Goal: Transaction & Acquisition: Purchase product/service

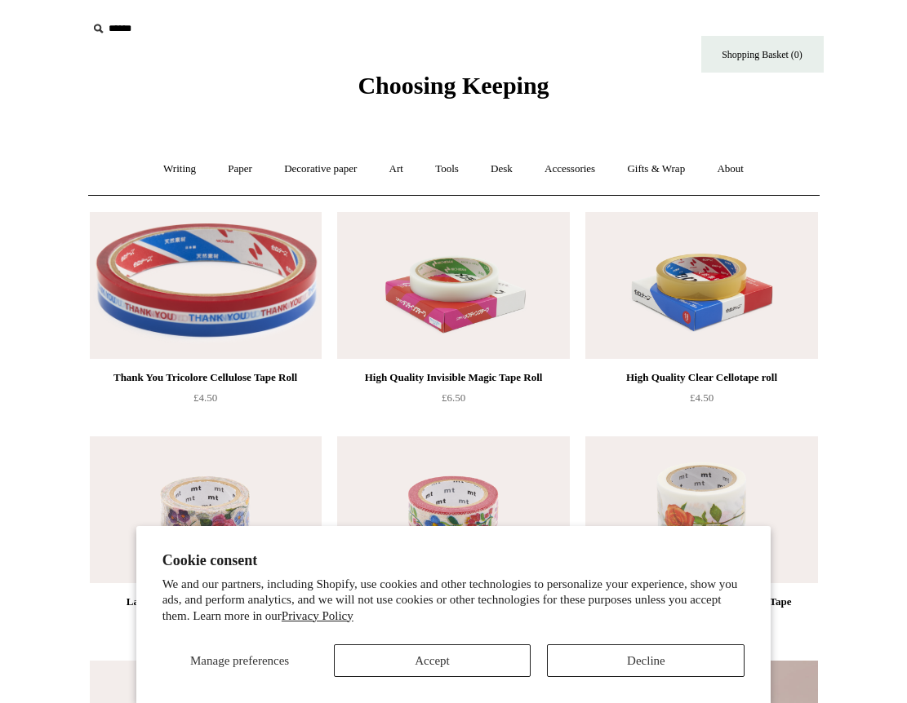
click at [685, 648] on button "Decline" at bounding box center [645, 661] width 197 height 33
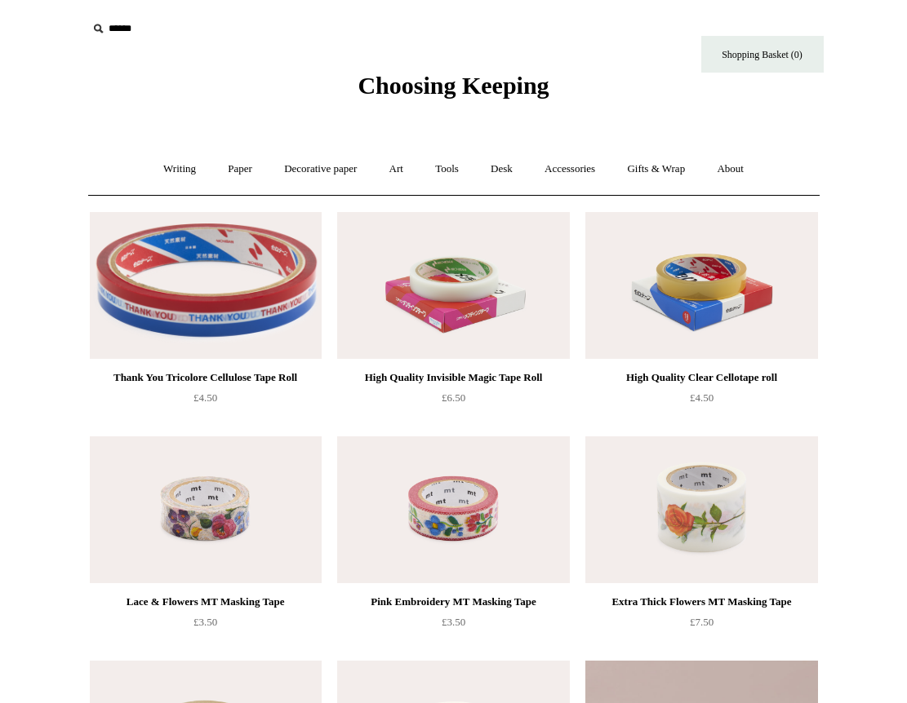
click at [265, 534] on img at bounding box center [206, 510] width 232 height 147
click at [428, 515] on img at bounding box center [453, 510] width 232 height 147
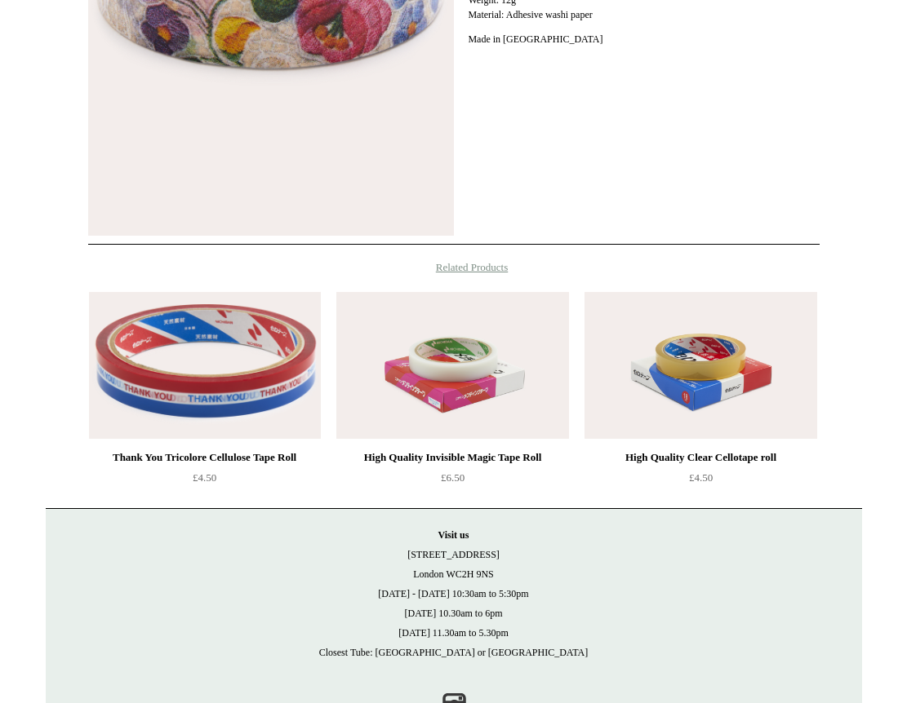
scroll to position [649, 0]
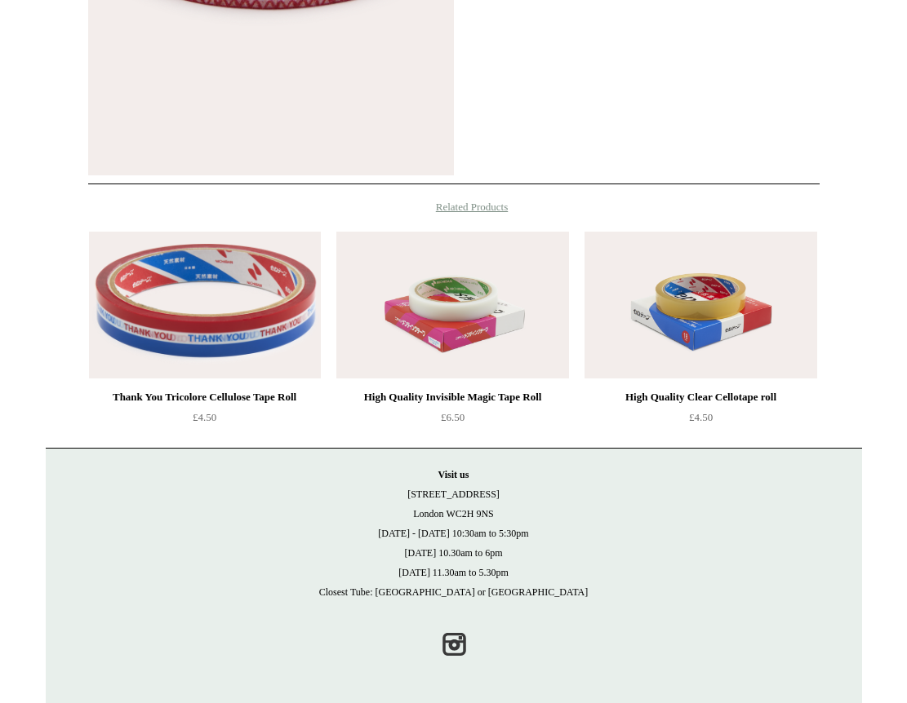
scroll to position [649, 0]
